Goal: Transaction & Acquisition: Book appointment/travel/reservation

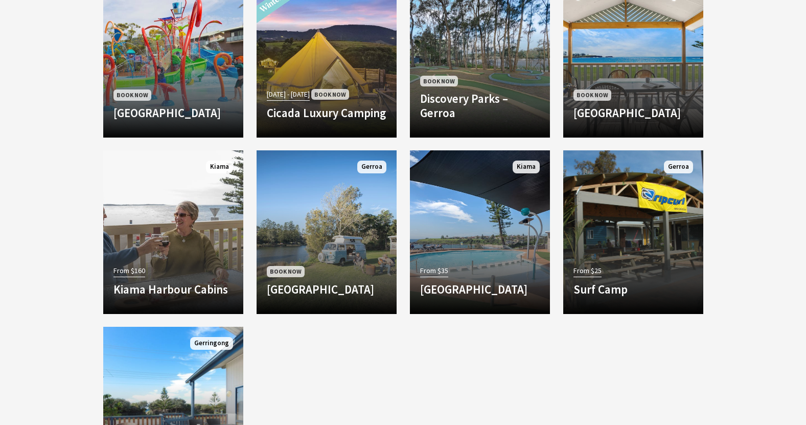
scroll to position [928, 0]
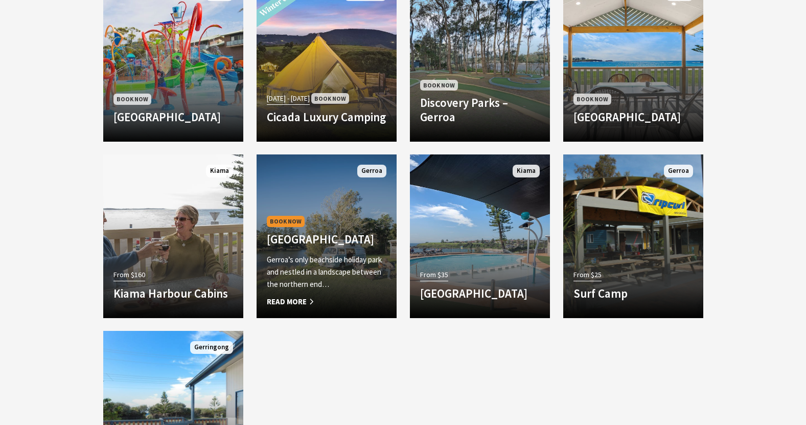
click at [281, 214] on div "Book Now Seven Mile Beach Holiday Park Gerroa’s only beachside holiday park and…" at bounding box center [327, 261] width 140 height 94
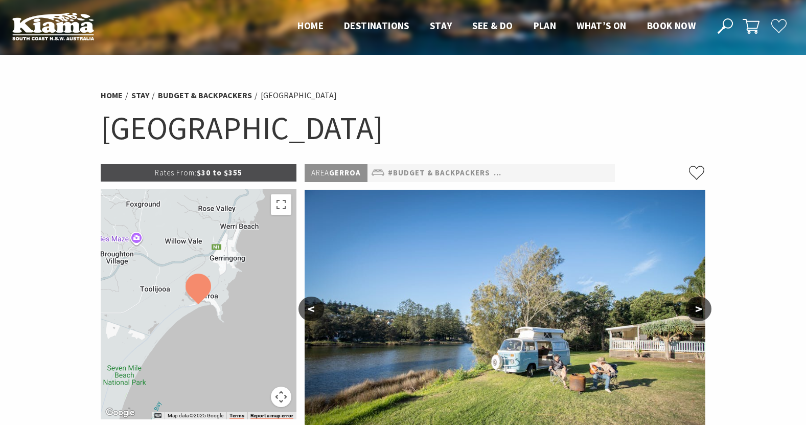
select select "3"
select select "2"
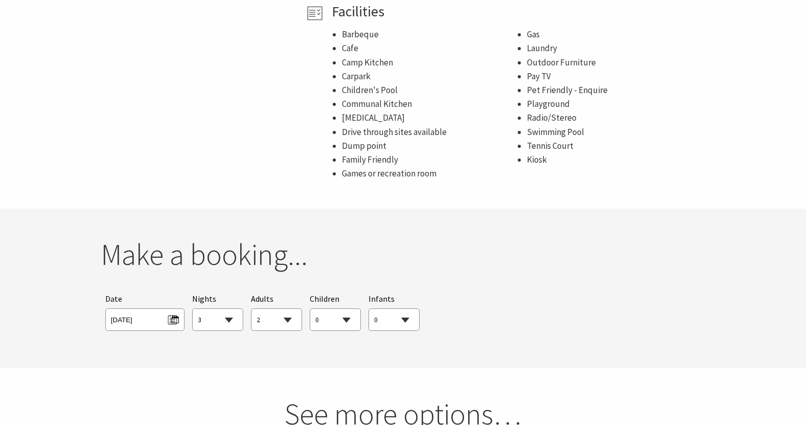
scroll to position [752, 0]
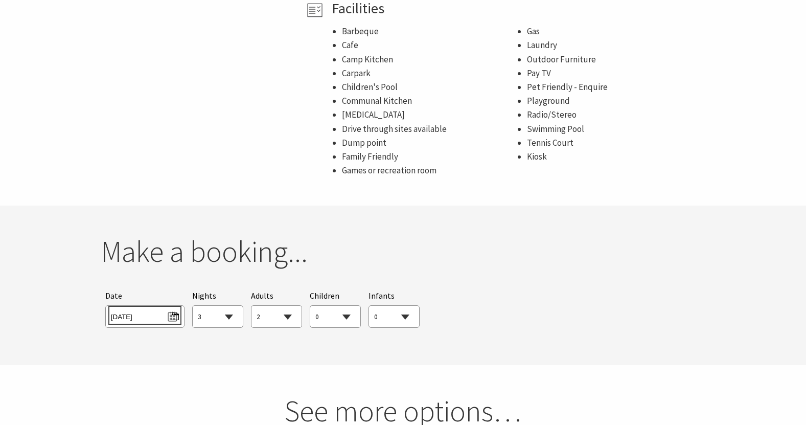
click at [143, 310] on span "Sun 28/09/2025" at bounding box center [145, 315] width 68 height 14
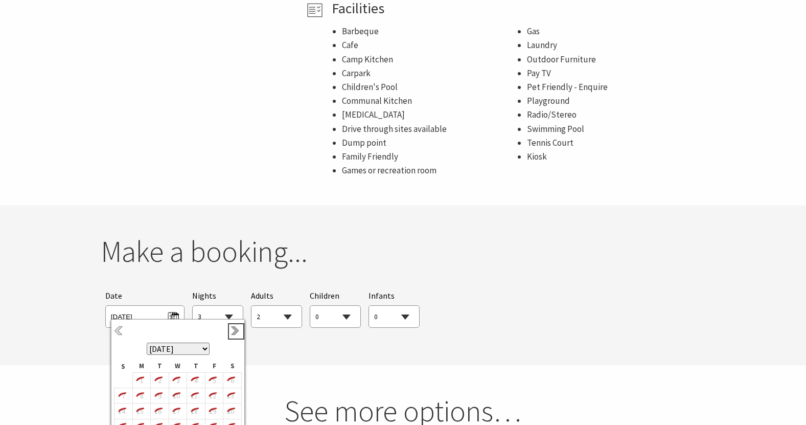
click at [233, 333] on link "Next" at bounding box center [236, 331] width 11 height 11
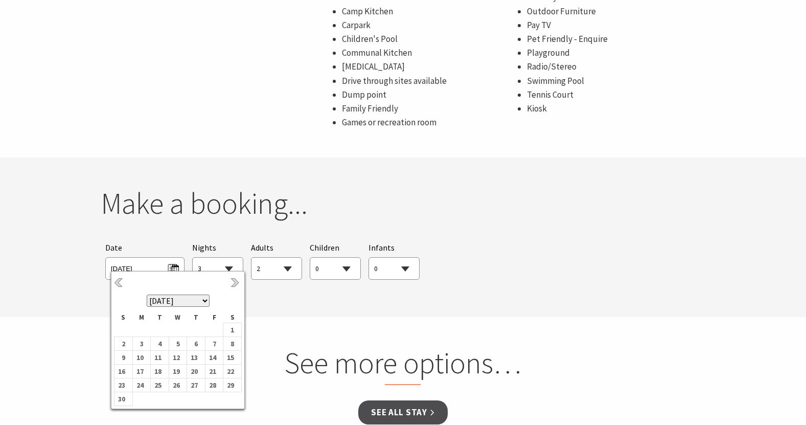
scroll to position [804, 0]
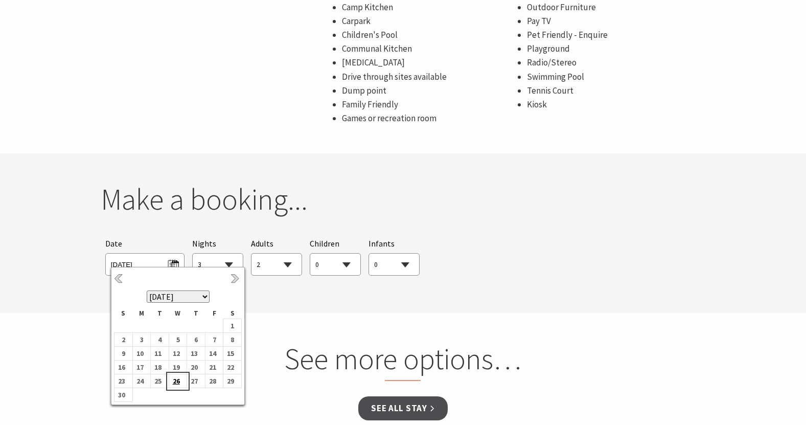
click at [176, 379] on b "26" at bounding box center [175, 380] width 13 height 13
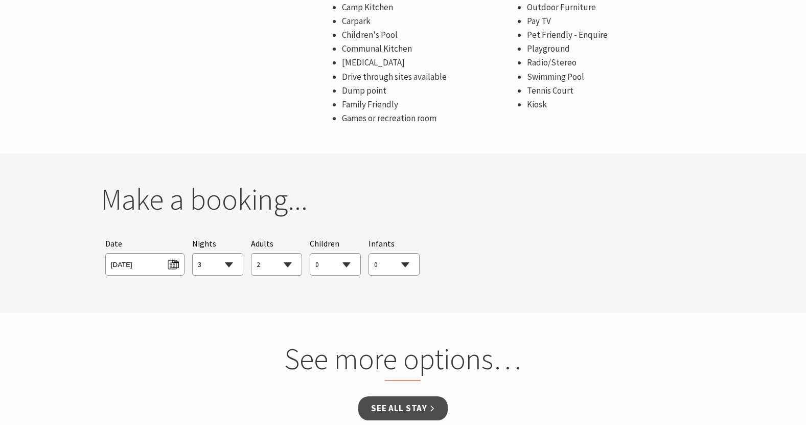
select select "1"
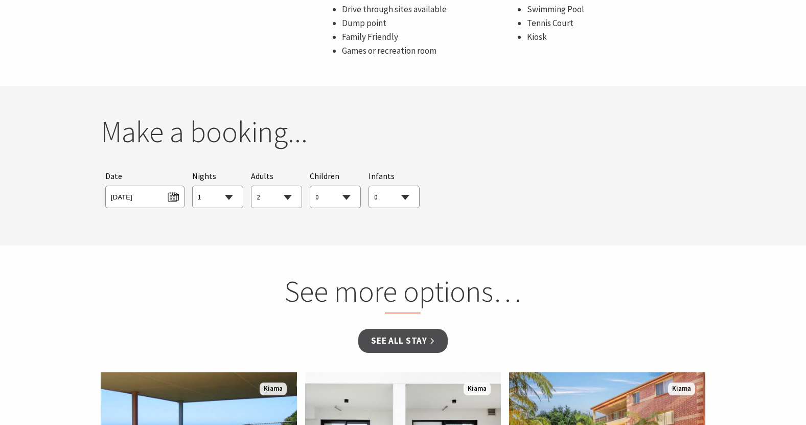
scroll to position [872, 0]
click at [391, 335] on link "See all Stay" at bounding box center [402, 340] width 89 height 24
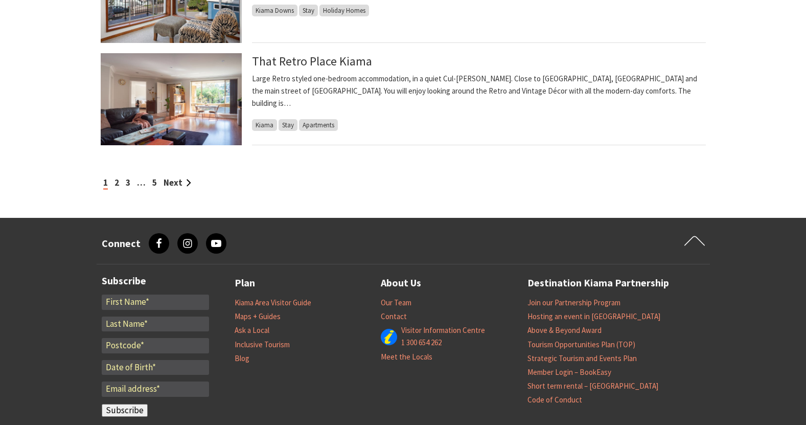
scroll to position [1155, 0]
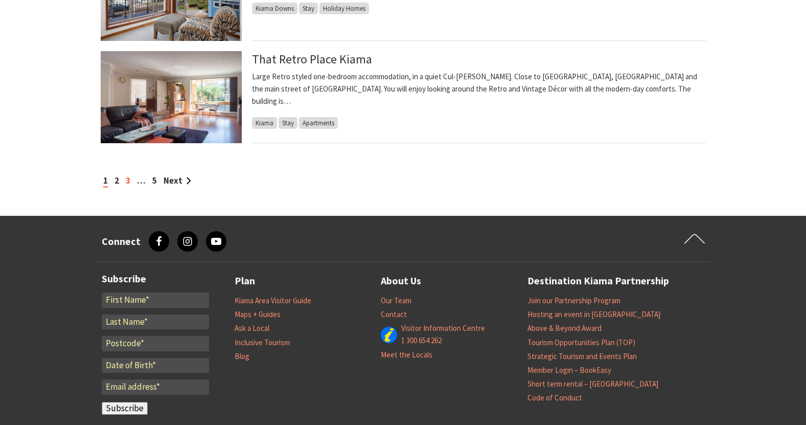
click at [128, 178] on link "3" at bounding box center [128, 180] width 5 height 11
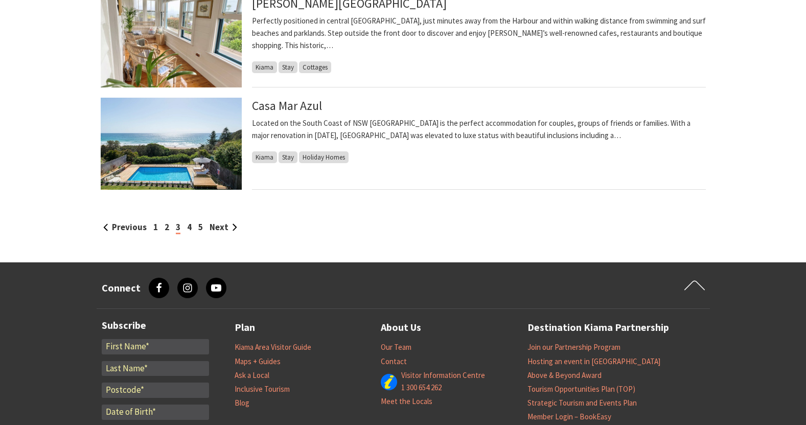
scroll to position [1106, 0]
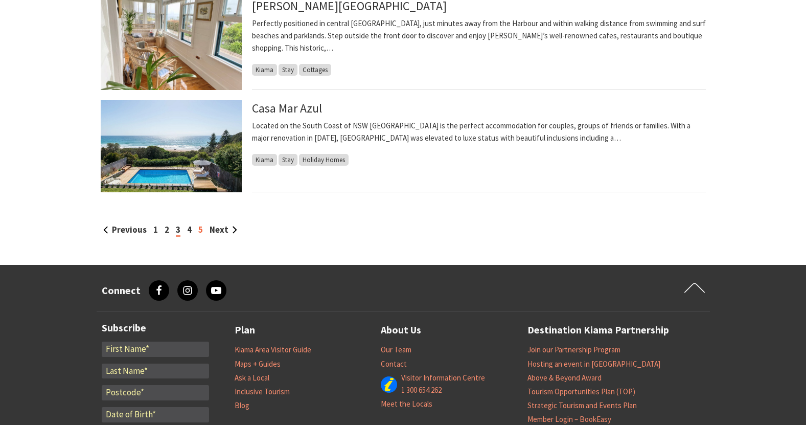
click at [200, 227] on link "5" at bounding box center [200, 229] width 5 height 11
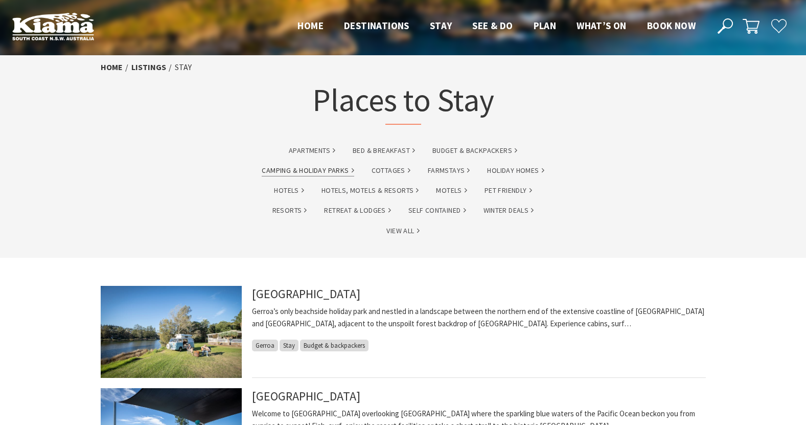
click at [285, 168] on link "Camping & Holiday Parks" at bounding box center [308, 171] width 92 height 12
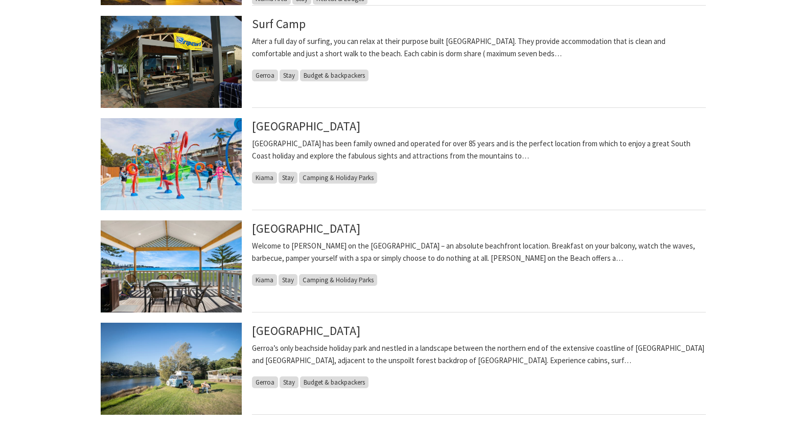
scroll to position [399, 0]
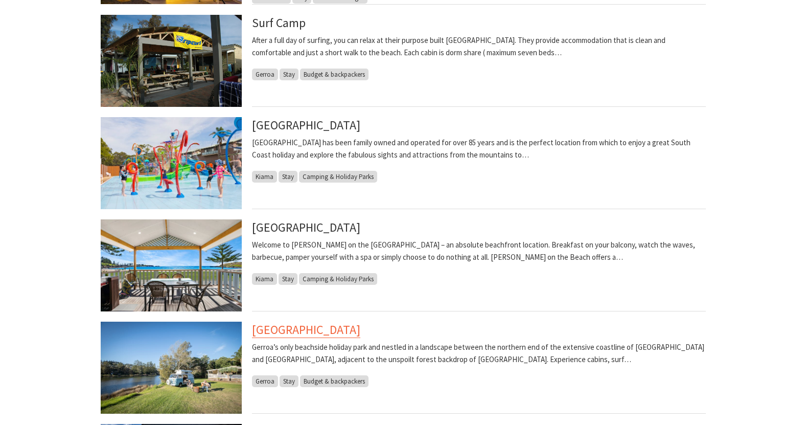
click at [319, 329] on link "[GEOGRAPHIC_DATA]" at bounding box center [306, 330] width 108 height 16
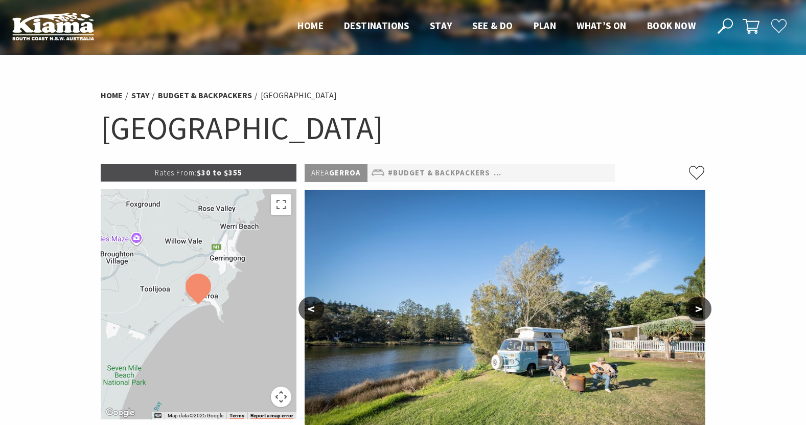
select select "2"
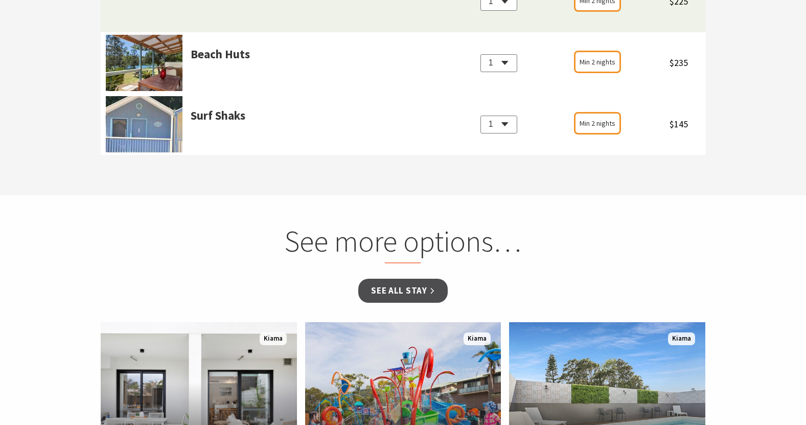
scroll to position [1278, 0]
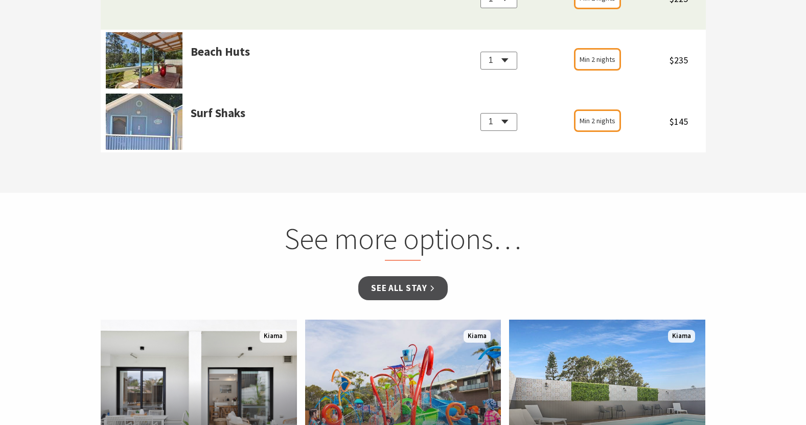
click at [391, 235] on h2 "See more options…" at bounding box center [403, 241] width 390 height 40
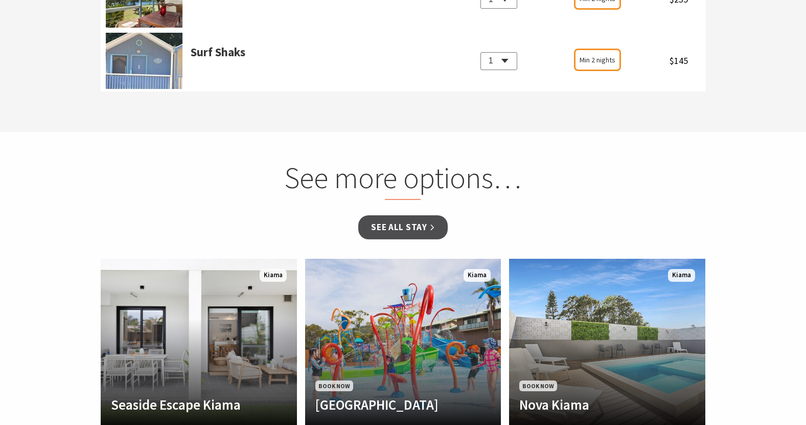
scroll to position [1343, 0]
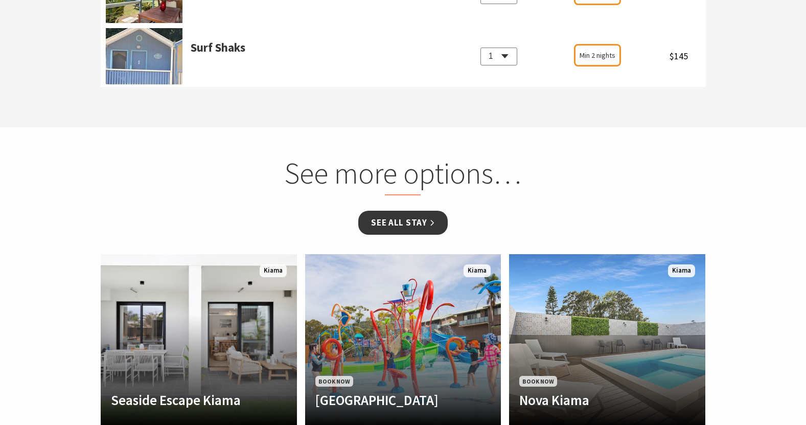
click at [400, 217] on link "See all Stay" at bounding box center [402, 223] width 89 height 24
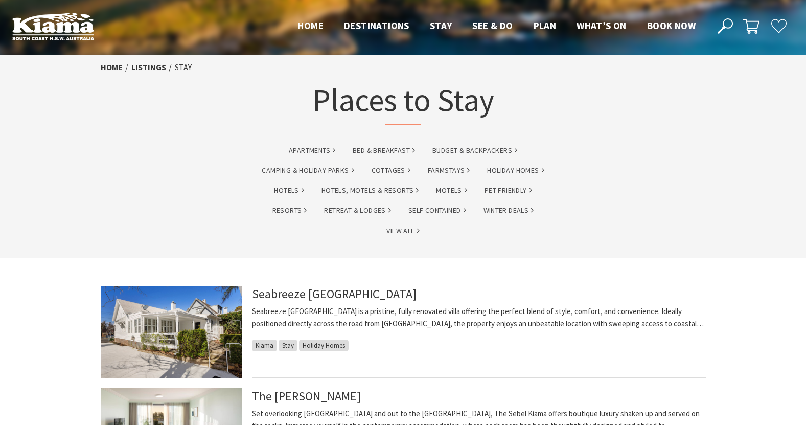
click at [726, 21] on icon at bounding box center [725, 25] width 15 height 15
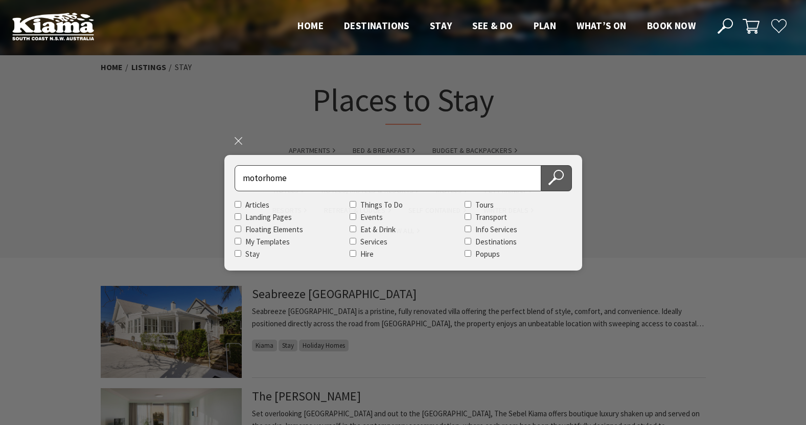
type input "motorhome"
click at [554, 179] on use at bounding box center [555, 177] width 15 height 15
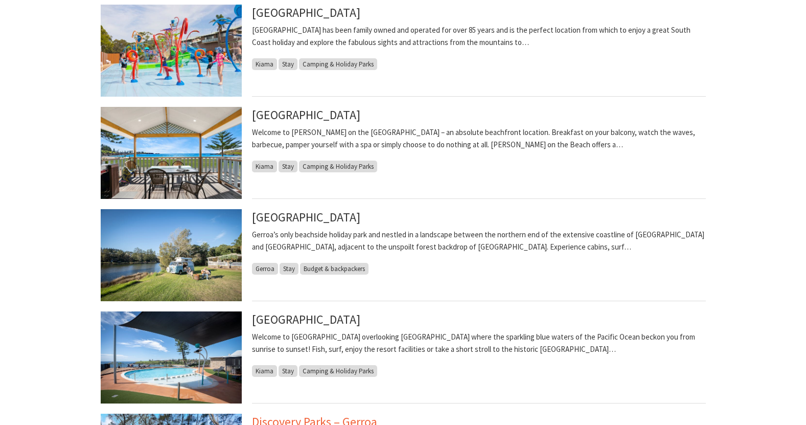
scroll to position [282, 0]
